Goal: Task Accomplishment & Management: Use online tool/utility

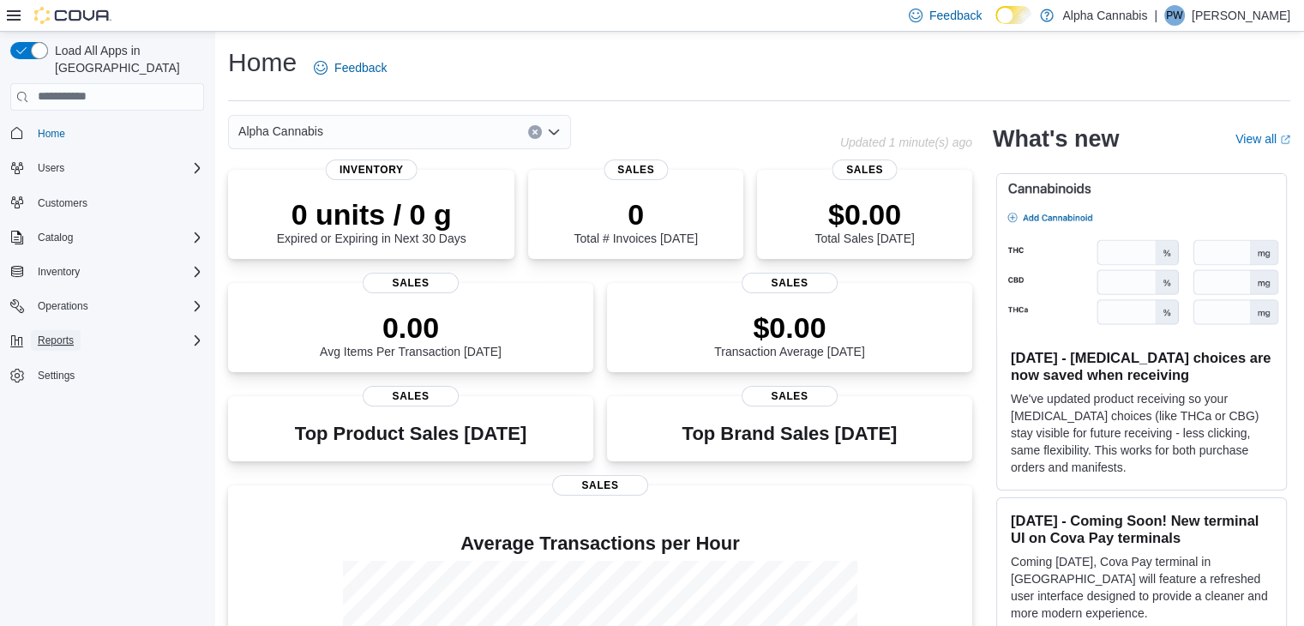
click at [69, 333] on span "Reports" at bounding box center [56, 340] width 36 height 14
click at [51, 405] on span "Reports" at bounding box center [49, 412] width 36 height 14
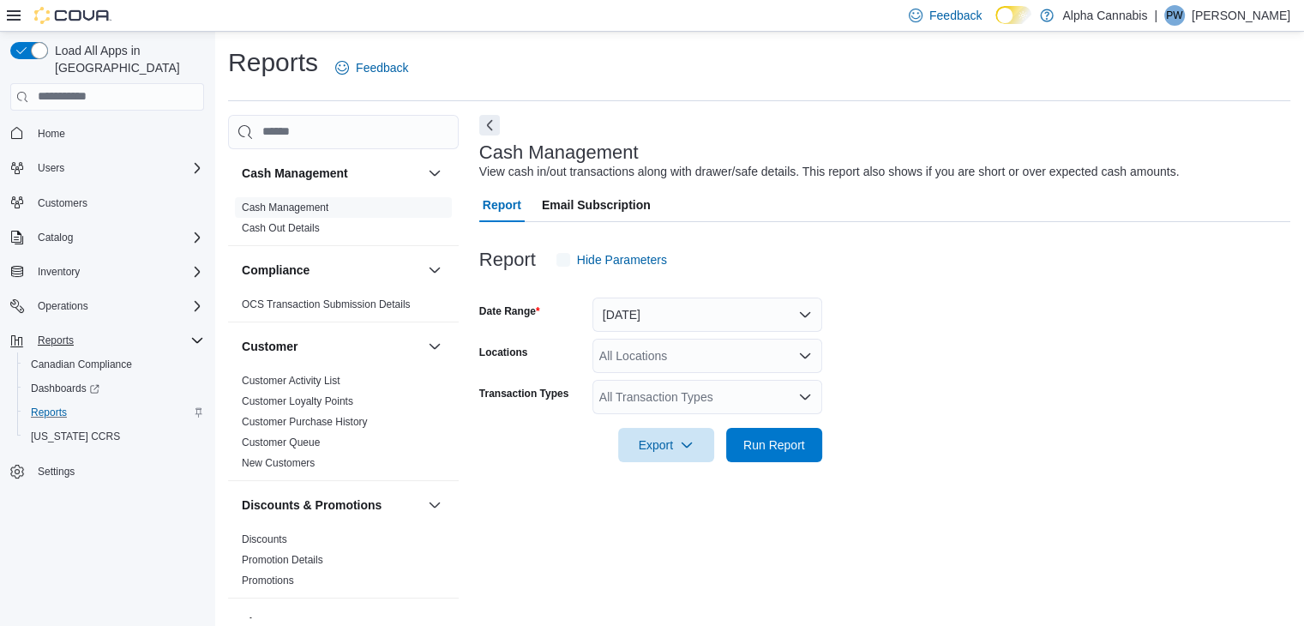
scroll to position [6, 0]
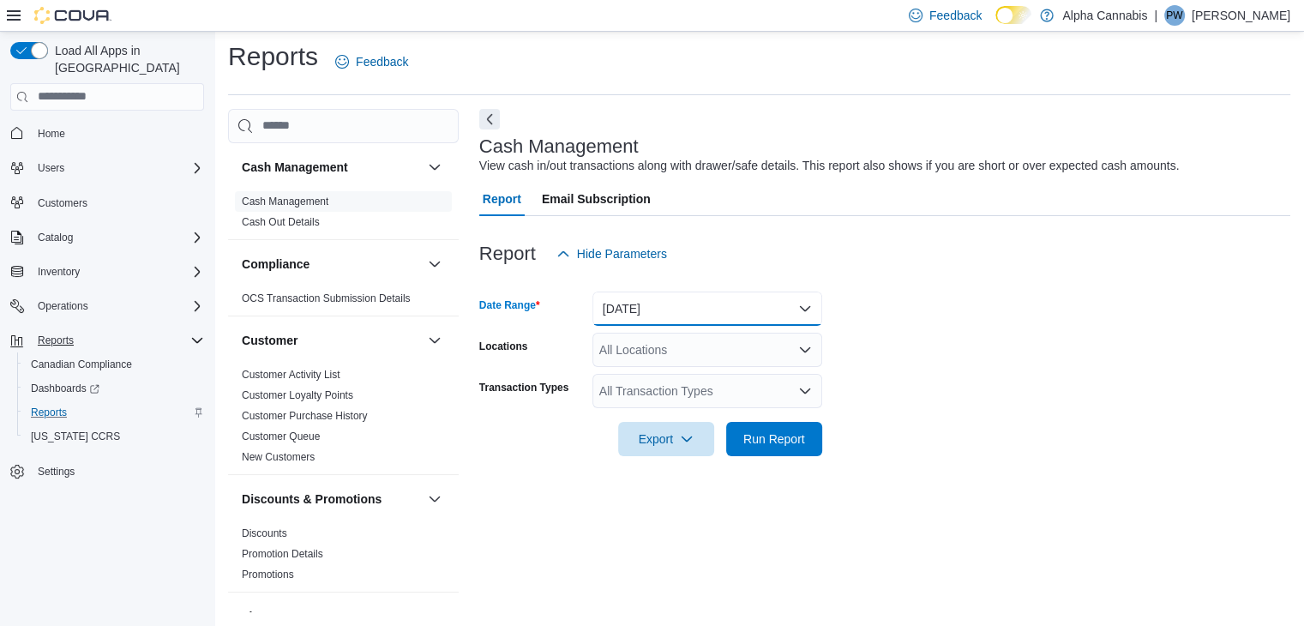
click at [626, 313] on button "Today" at bounding box center [707, 308] width 230 height 34
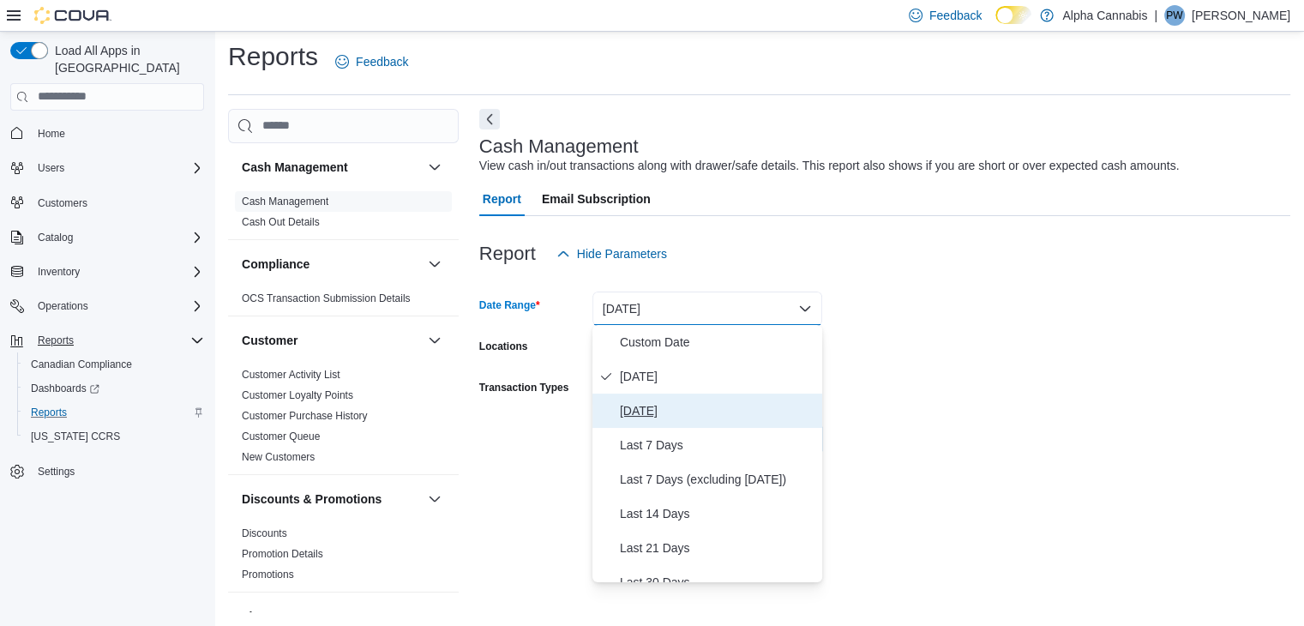
click at [650, 402] on span "Yesterday" at bounding box center [717, 410] width 195 height 21
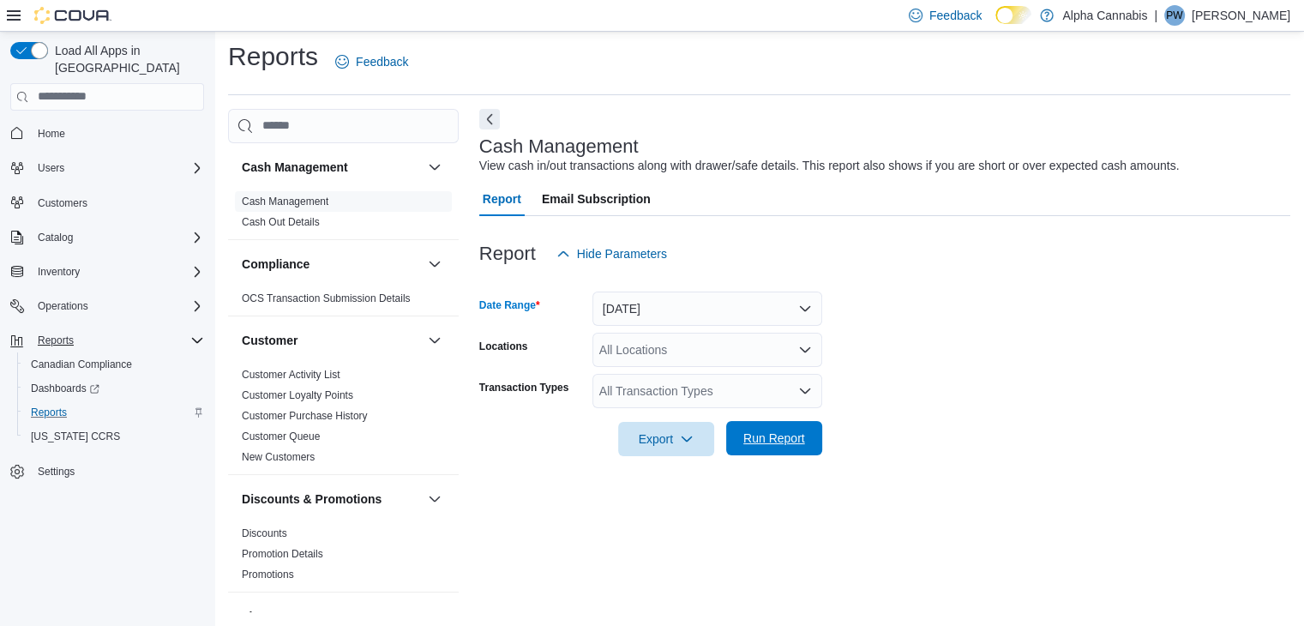
click at [770, 444] on span "Run Report" at bounding box center [774, 437] width 62 height 17
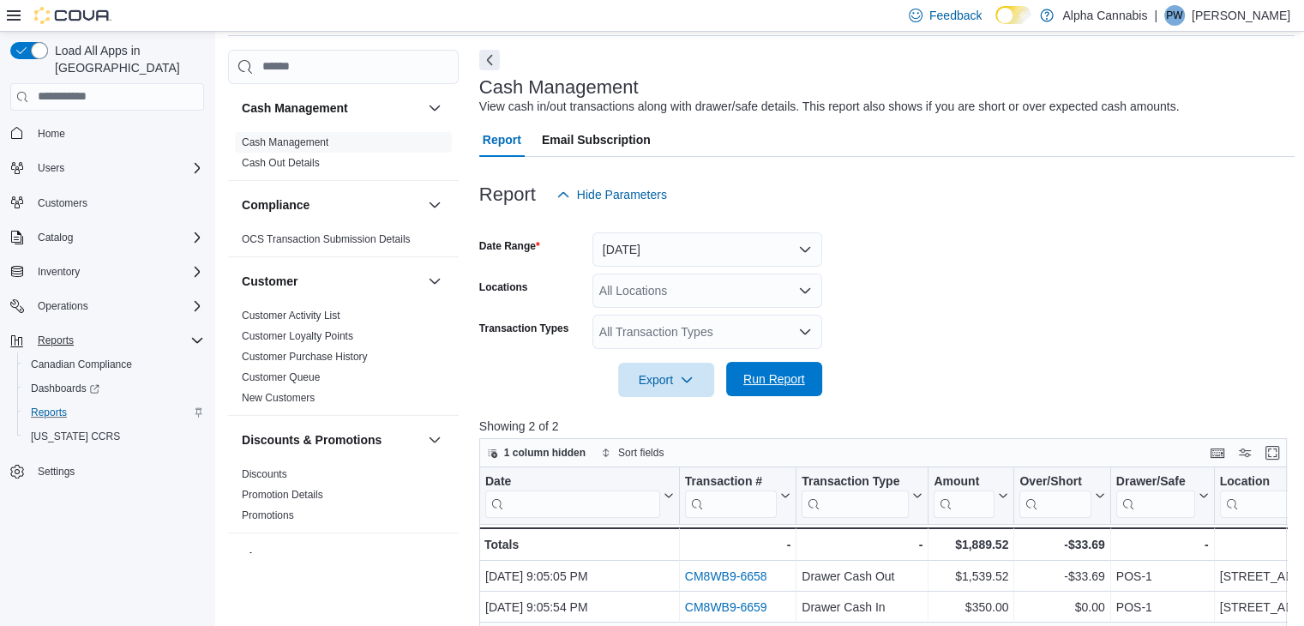
scroll to position [263, 0]
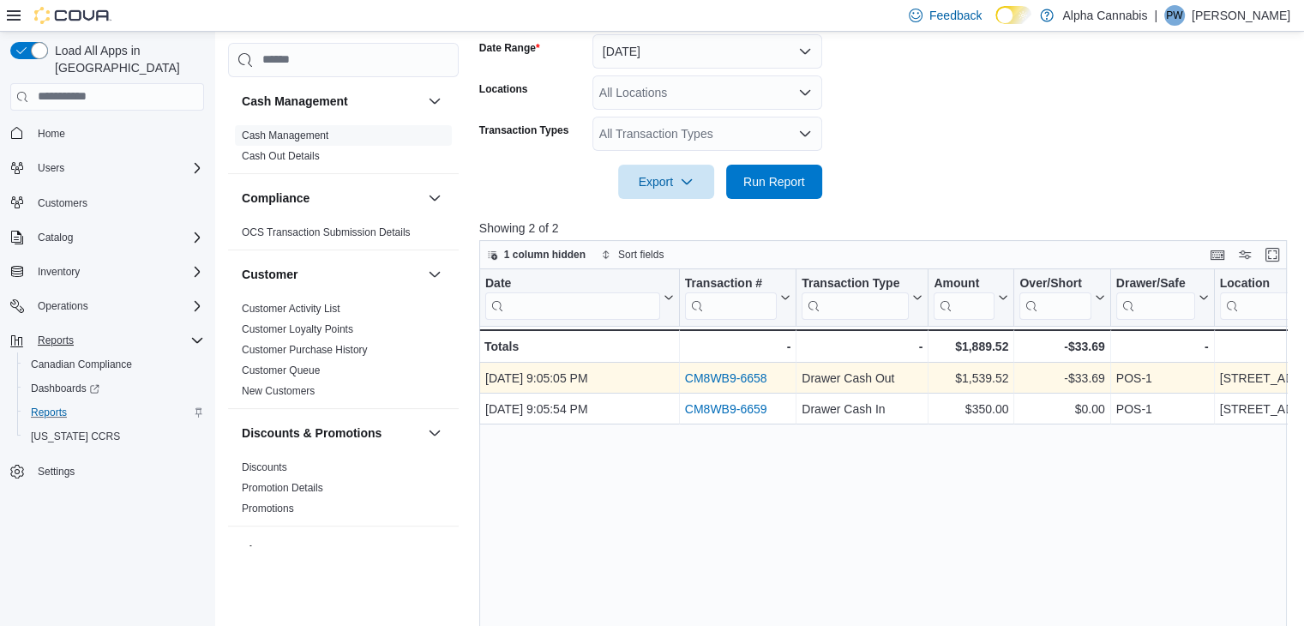
click at [714, 376] on link "CM8WB9-6658" at bounding box center [726, 378] width 82 height 14
